Goal: Task Accomplishment & Management: Use online tool/utility

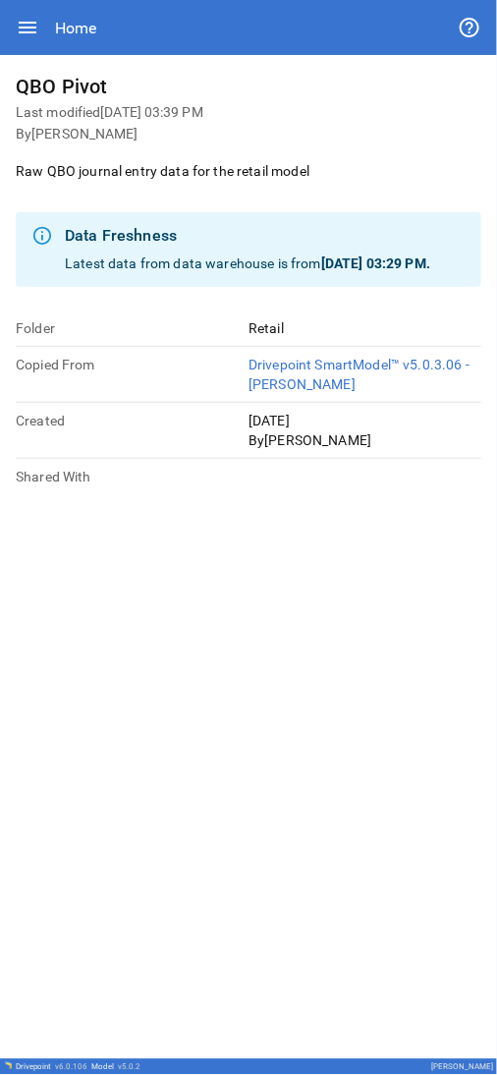
click at [20, 2] on icon "button" at bounding box center [28, 28] width 18 height 12
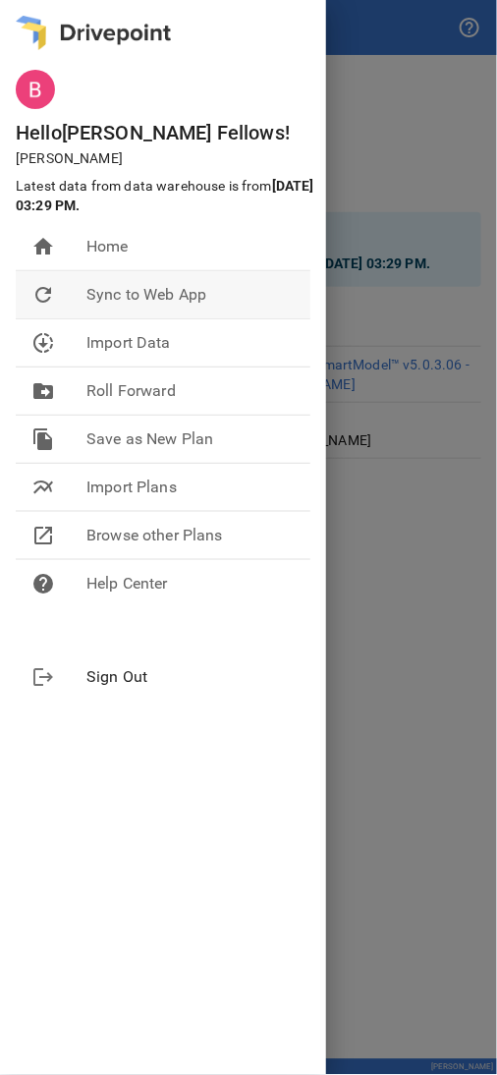
click at [101, 2] on span "Sync to Web App" at bounding box center [190, 295] width 208 height 24
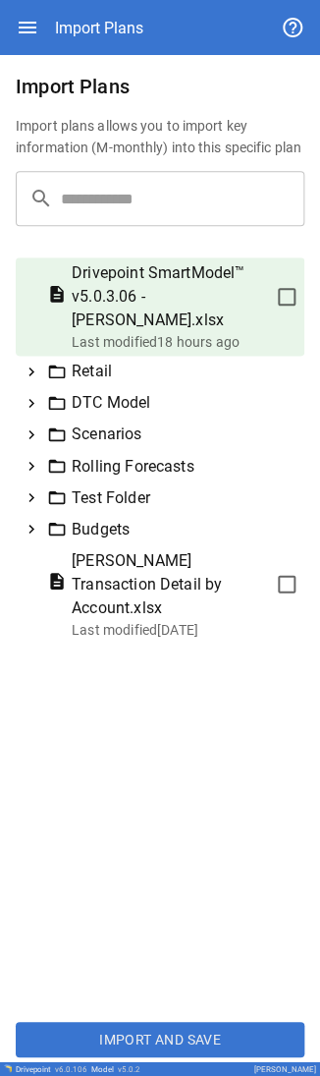
click at [31, 358] on div "Retail" at bounding box center [160, 371] width 289 height 31
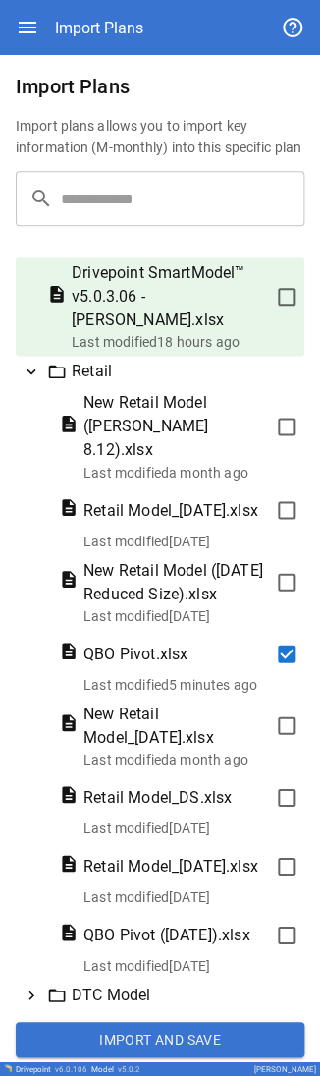
click at [155, 1035] on button "Import and Save" at bounding box center [160, 1038] width 289 height 35
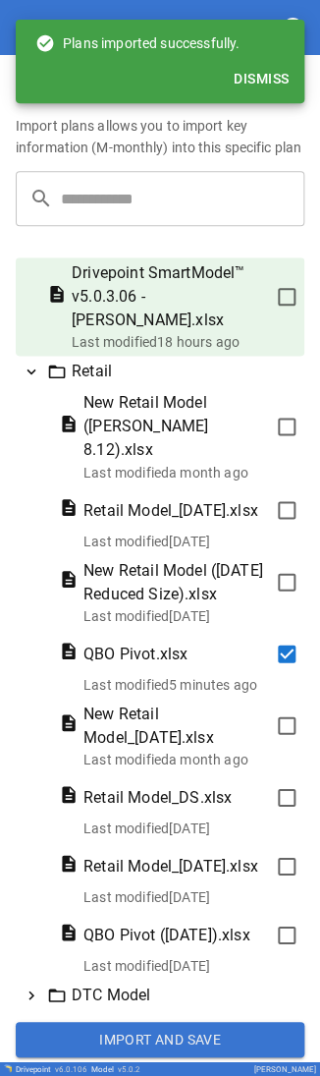
click at [247, 81] on button "Dismiss" at bounding box center [261, 79] width 71 height 36
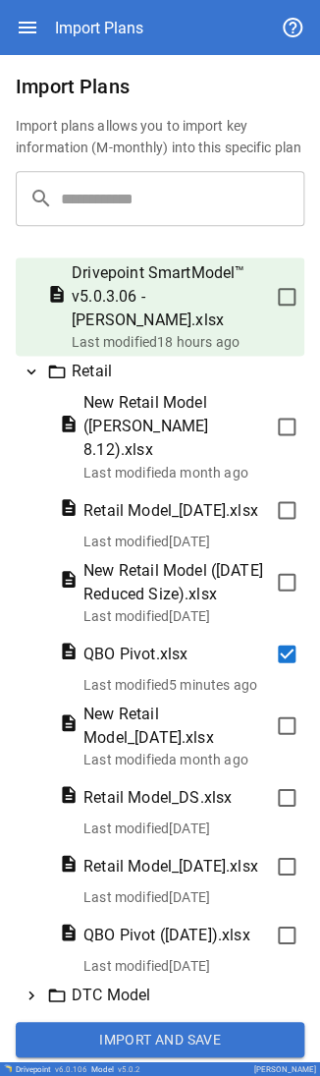
click at [31, 372] on icon at bounding box center [32, 371] width 9 height 6
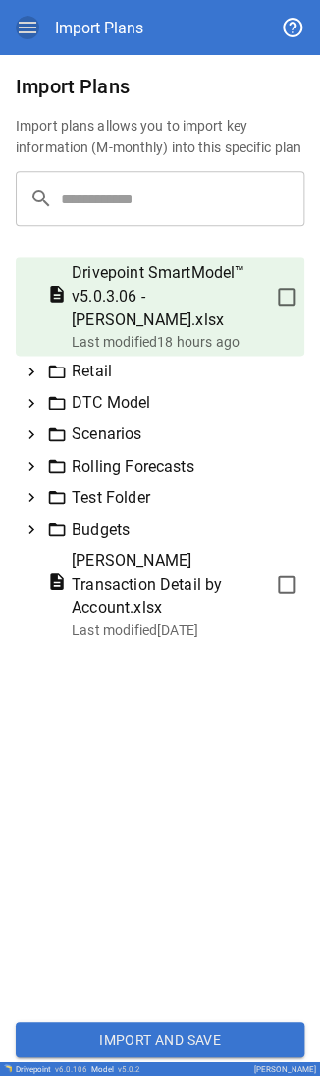
click at [29, 28] on icon "button" at bounding box center [28, 28] width 24 height 24
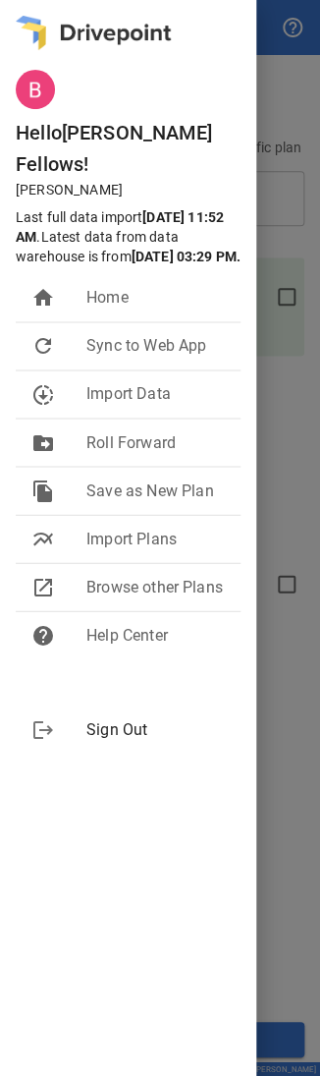
click at [100, 98] on div at bounding box center [128, 93] width 256 height 47
click at [95, 813] on div "Hello [PERSON_NAME] ! [PERSON_NAME] Last full data import [DATE] 11:52 AM . Lat…" at bounding box center [128, 538] width 256 height 1076
click at [276, 784] on div at bounding box center [160, 538] width 320 height 1076
